Goal: Communication & Community: Share content

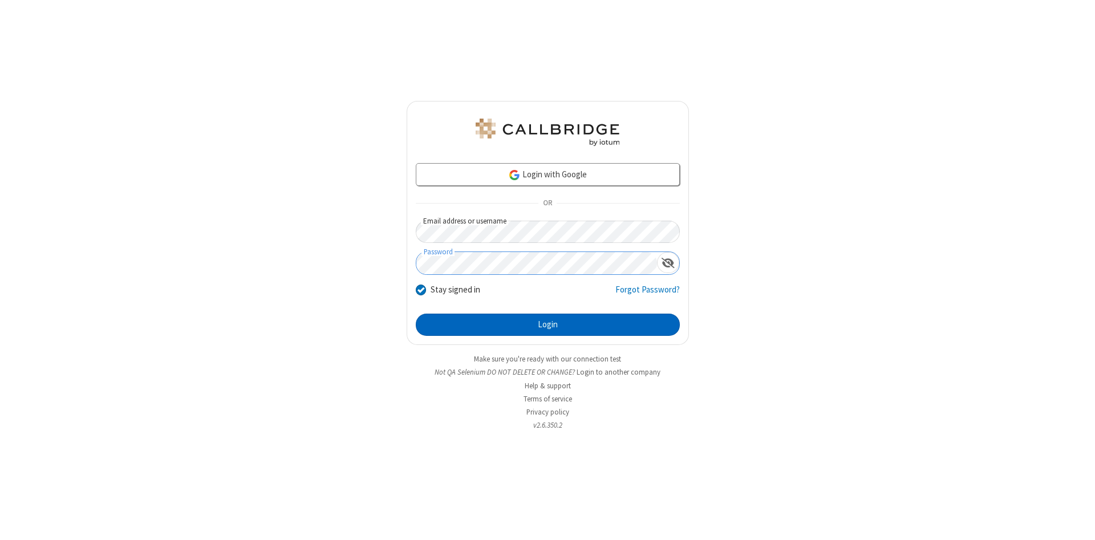
click at [547, 325] on button "Login" at bounding box center [548, 325] width 264 height 23
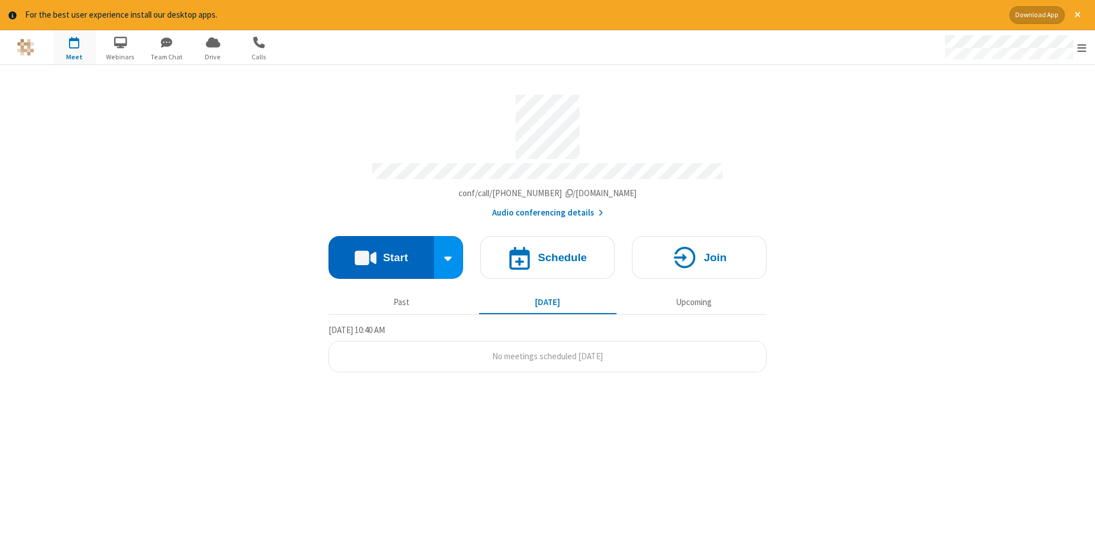
click at [381, 253] on button "Start" at bounding box center [380, 257] width 105 height 43
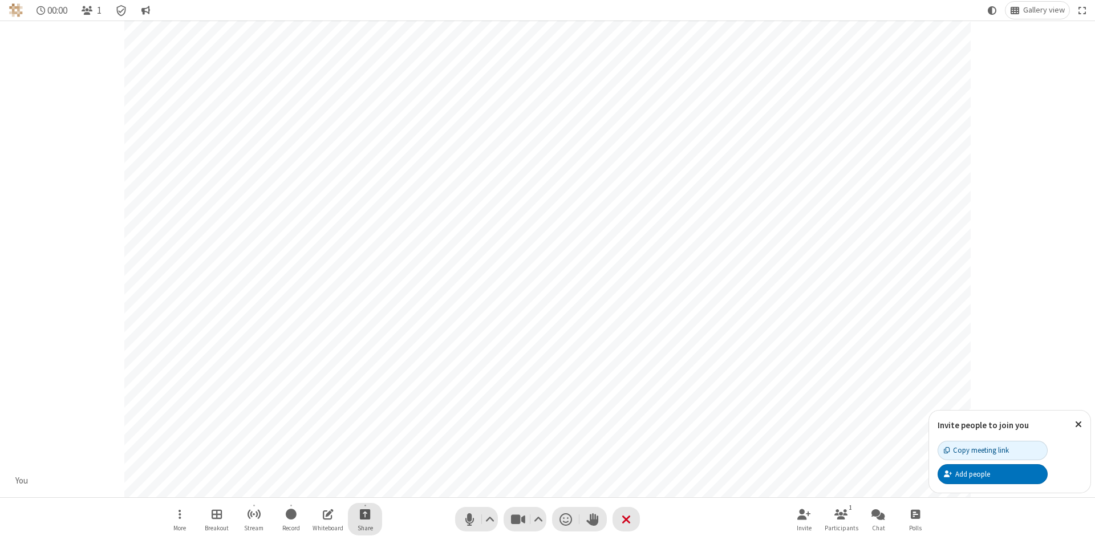
click at [364, 514] on span "Start sharing" at bounding box center [365, 514] width 11 height 14
click at [364, 444] on span "Share additional camera" at bounding box center [372, 447] width 84 height 10
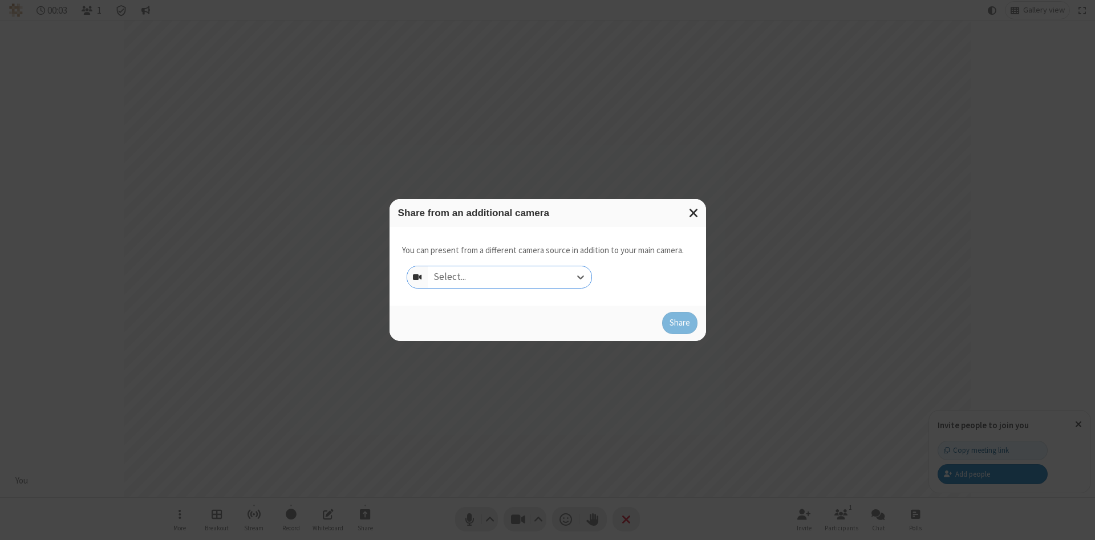
click at [509, 277] on div "Select..." at bounding box center [510, 277] width 164 height 22
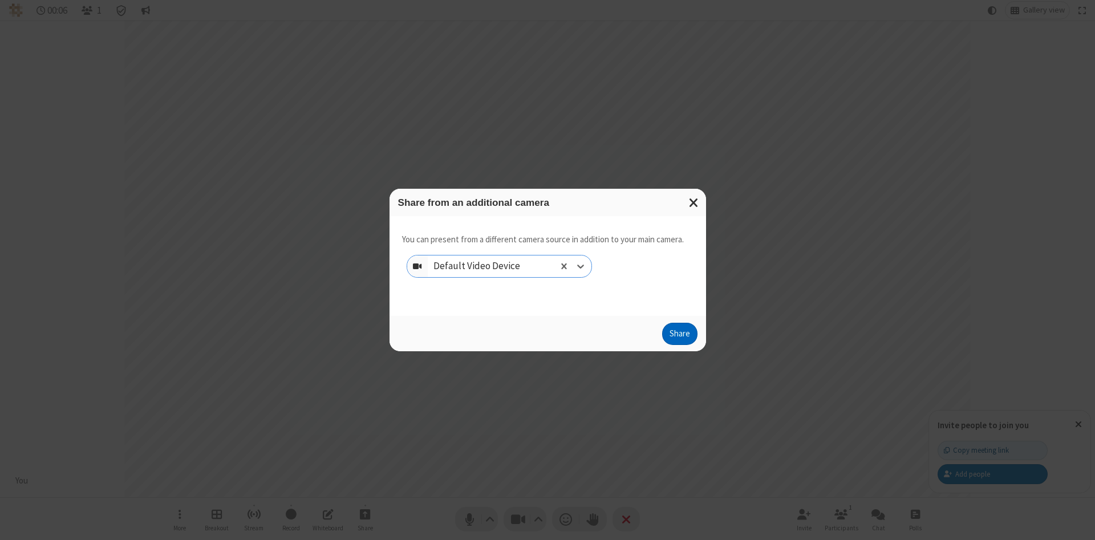
click at [679, 336] on button "Share" at bounding box center [679, 334] width 35 height 23
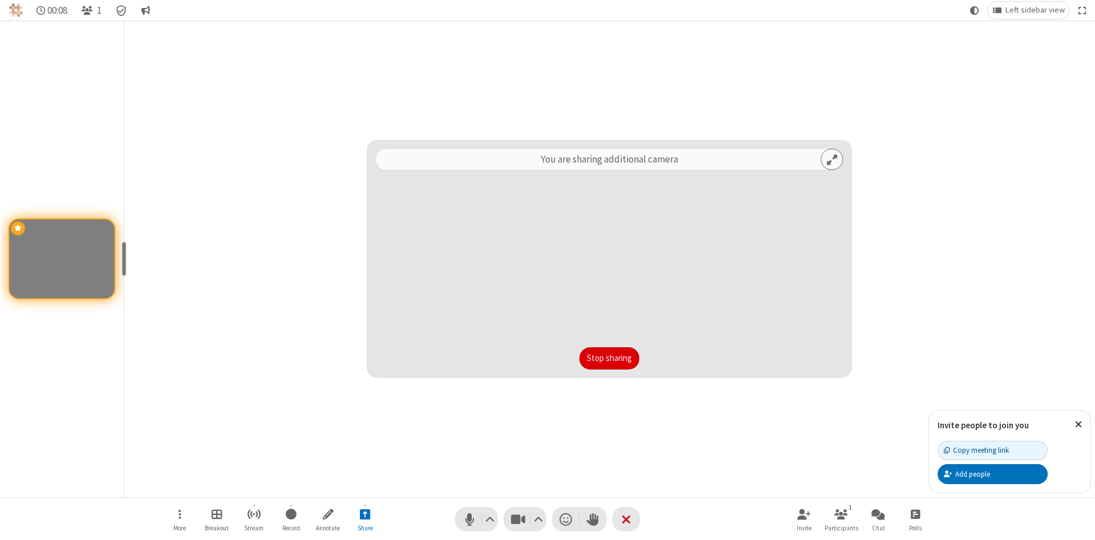
click at [609, 358] on button "Stop sharing" at bounding box center [609, 358] width 60 height 23
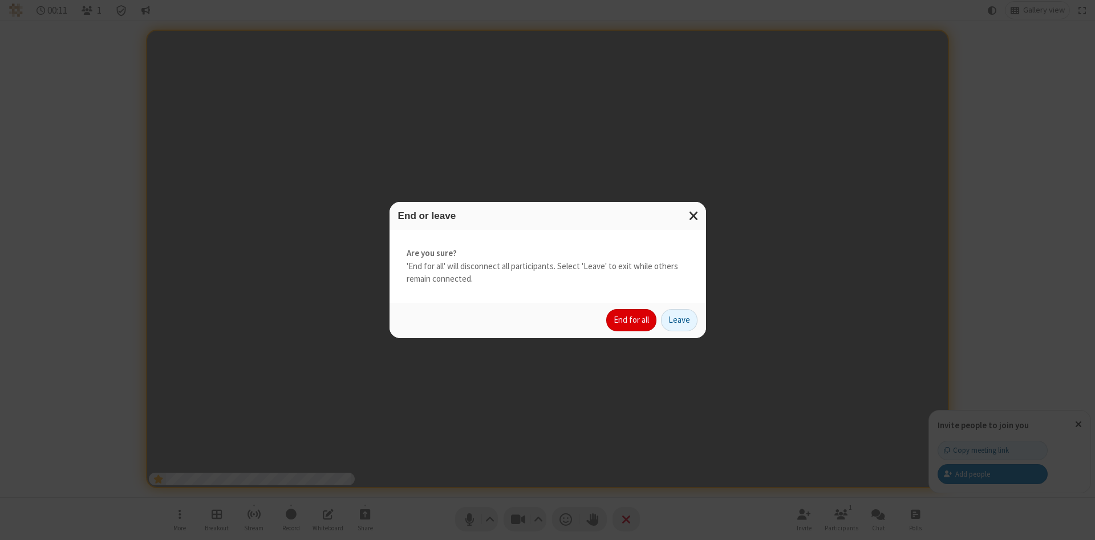
click at [632, 320] on button "End for all" at bounding box center [631, 320] width 50 height 23
